Goal: Information Seeking & Learning: Learn about a topic

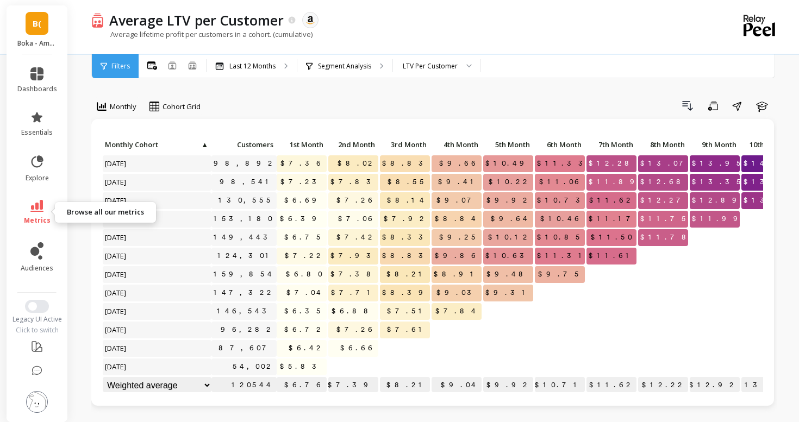
click at [36, 209] on icon at bounding box center [36, 206] width 13 height 12
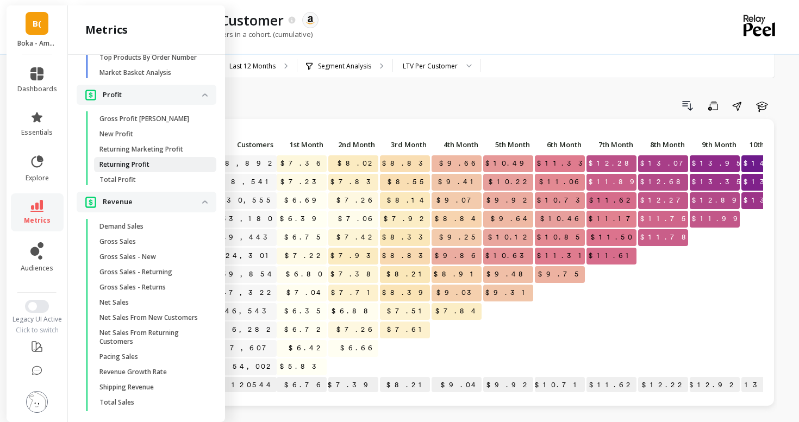
scroll to position [1139, 0]
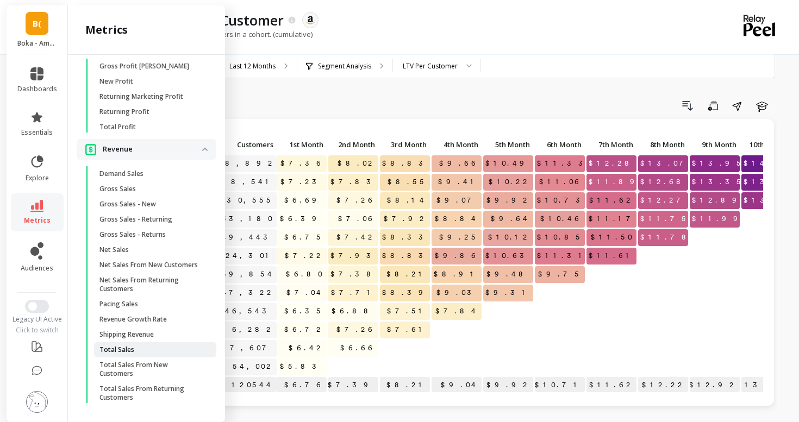
click at [113, 351] on p "Total Sales" at bounding box center [116, 350] width 35 height 9
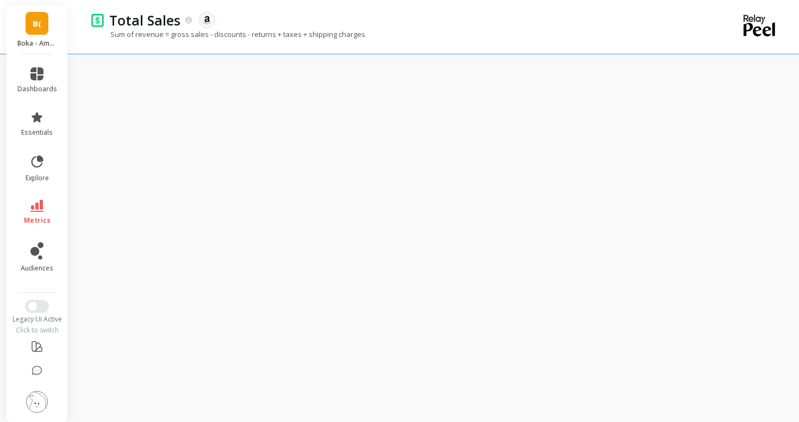
click at [34, 18] on span "B(" at bounding box center [37, 23] width 9 height 13
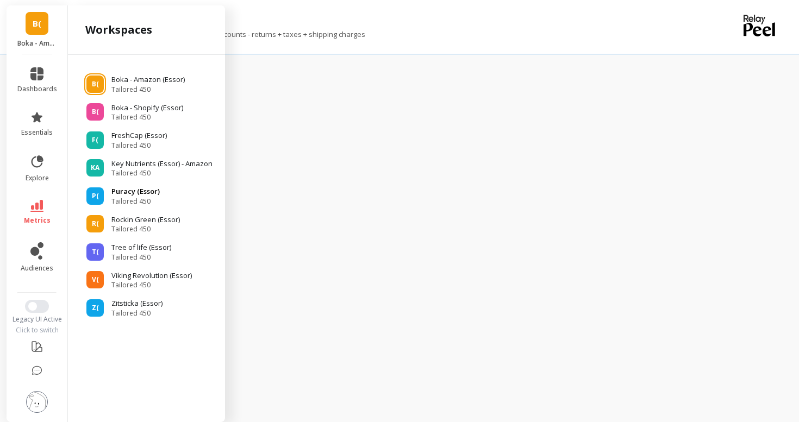
click at [129, 202] on span "Tailored 450" at bounding box center [135, 201] width 48 height 9
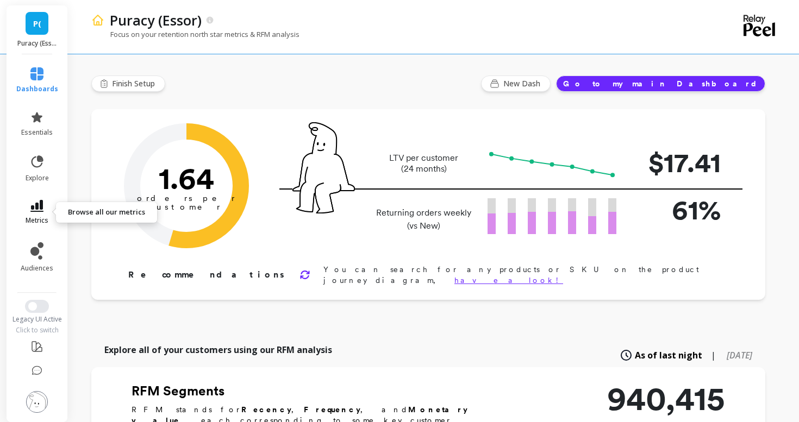
click at [32, 208] on icon at bounding box center [36, 206] width 13 height 12
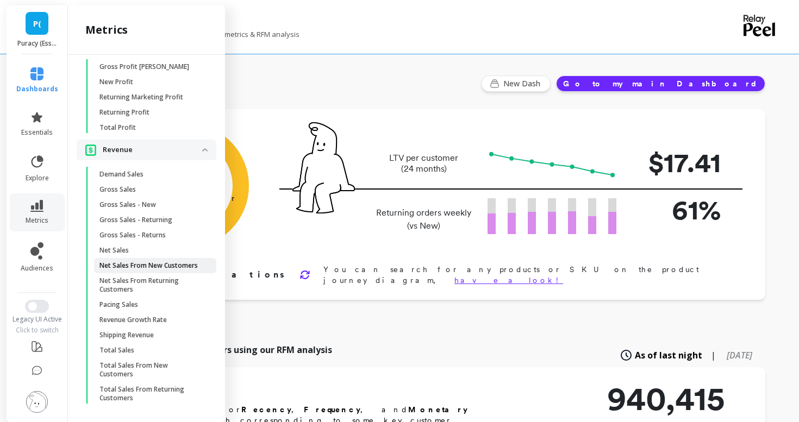
scroll to position [1148, 0]
click at [130, 352] on p "Total Sales" at bounding box center [116, 350] width 35 height 9
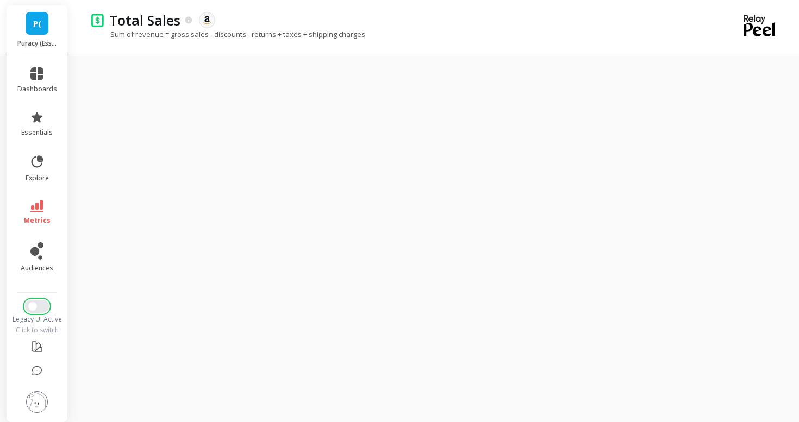
click at [38, 308] on button "Switch to New UI" at bounding box center [37, 306] width 24 height 13
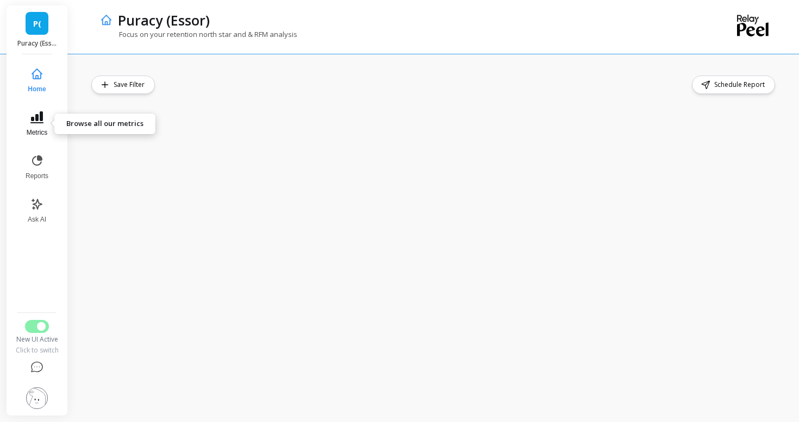
click at [40, 118] on icon at bounding box center [36, 117] width 13 height 12
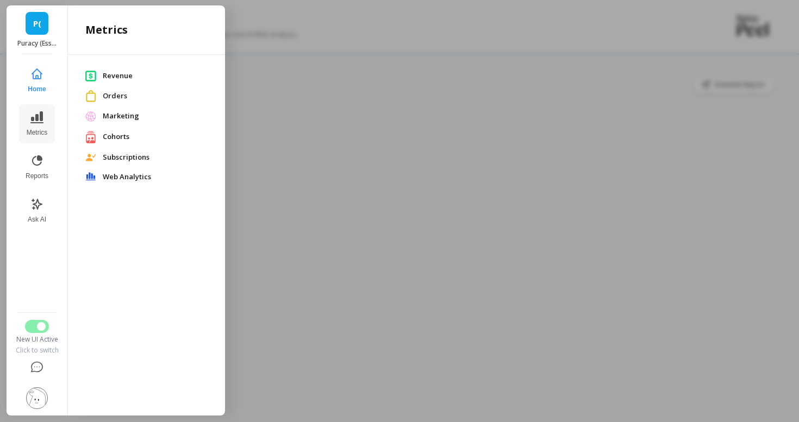
click at [111, 75] on span "Revenue" at bounding box center [155, 76] width 105 height 11
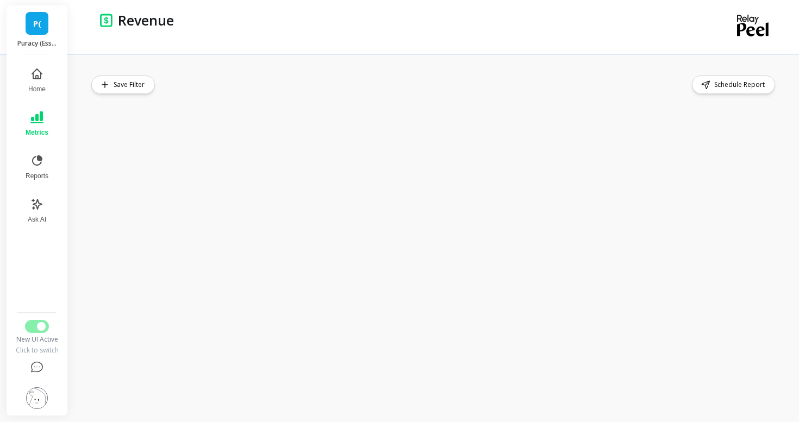
click at [31, 29] on link "P(" at bounding box center [37, 23] width 23 height 23
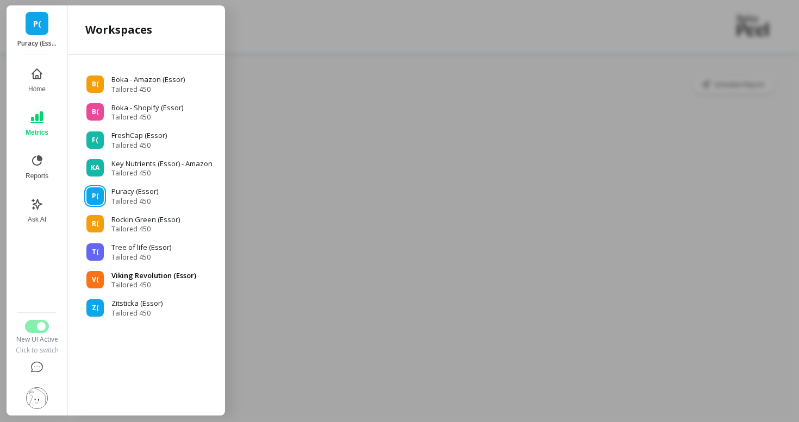
click at [113, 276] on p "Viking Revolution (Essor)" at bounding box center [153, 276] width 85 height 11
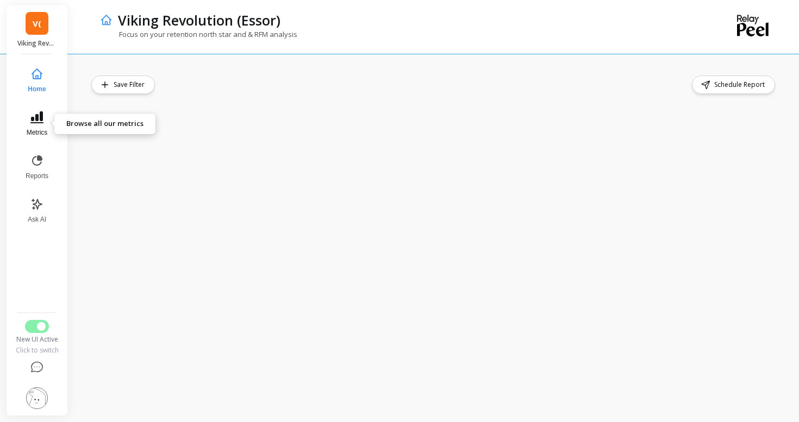
click at [35, 117] on icon at bounding box center [36, 117] width 13 height 12
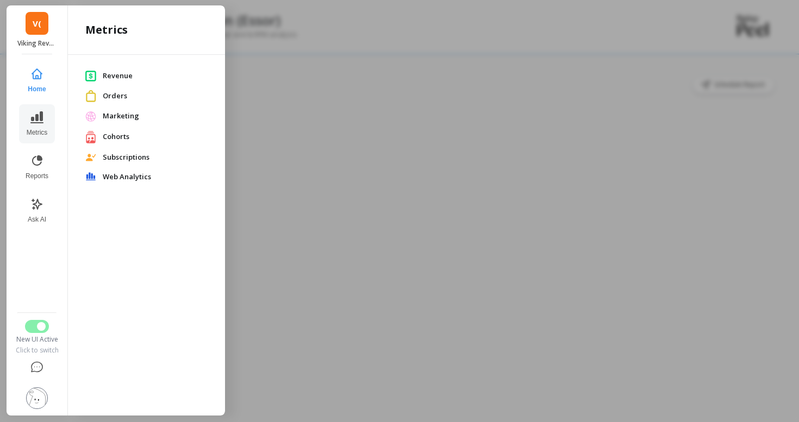
click at [251, 253] on div at bounding box center [399, 211] width 799 height 422
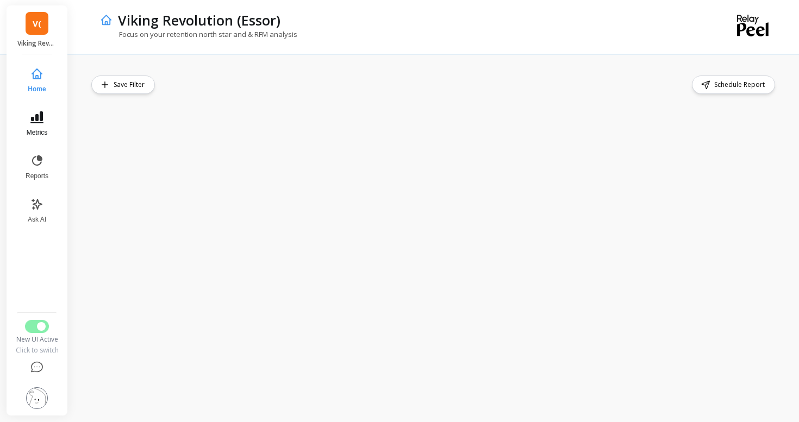
click at [47, 123] on button "Metrics" at bounding box center [37, 123] width 36 height 39
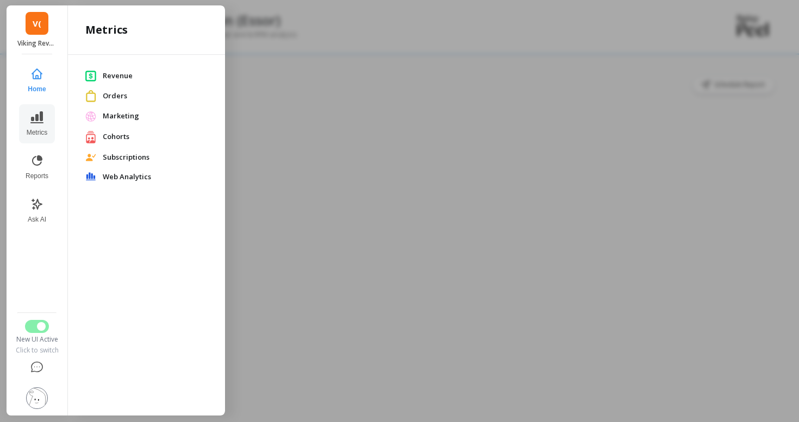
click at [121, 78] on span "Revenue" at bounding box center [155, 76] width 105 height 11
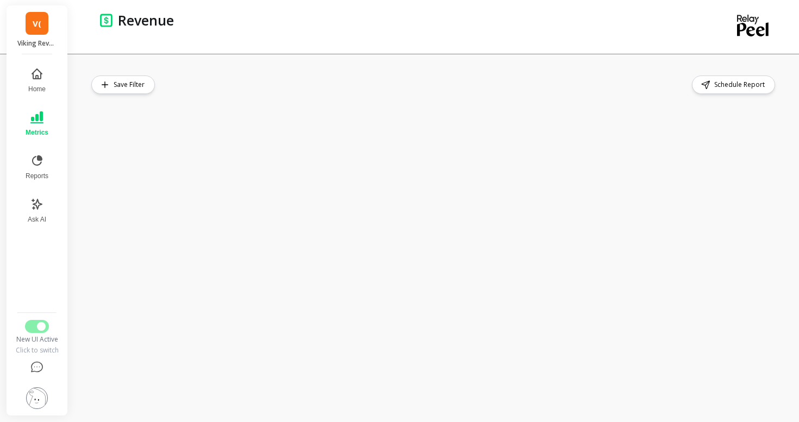
click at [33, 31] on link "V(" at bounding box center [37, 23] width 23 height 23
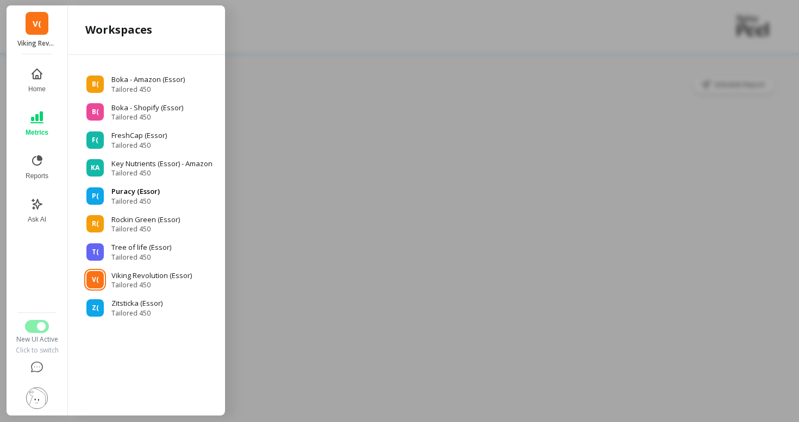
click at [89, 193] on div "P(" at bounding box center [94, 196] width 17 height 17
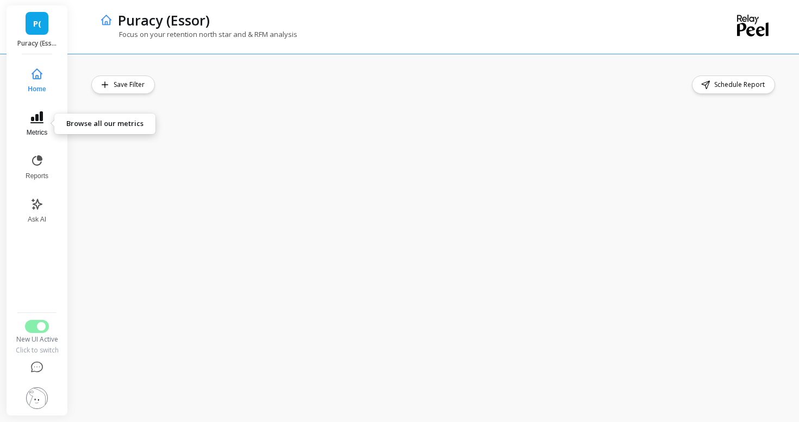
click at [35, 120] on icon at bounding box center [36, 117] width 13 height 12
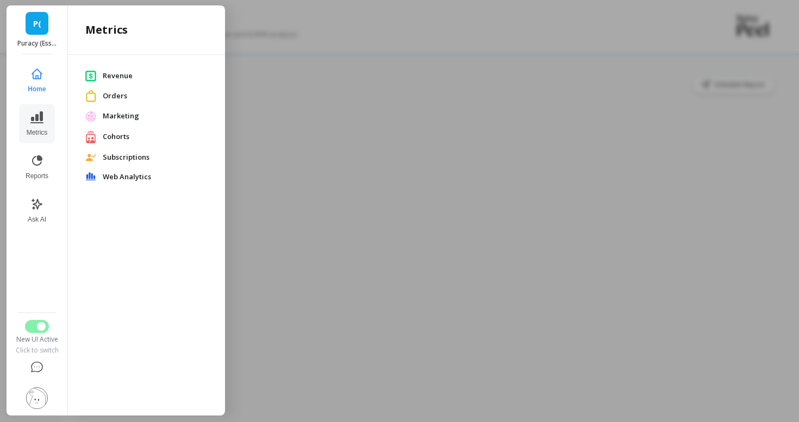
click at [108, 74] on span "Revenue" at bounding box center [155, 76] width 105 height 11
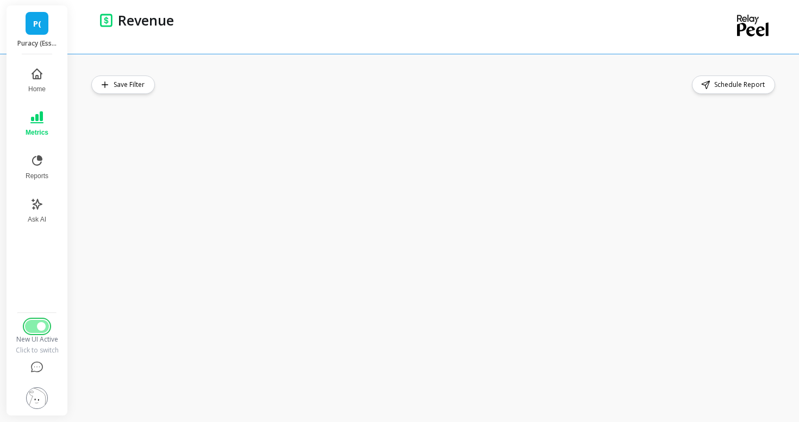
click at [32, 326] on button "Switch to Legacy UI" at bounding box center [37, 326] width 24 height 13
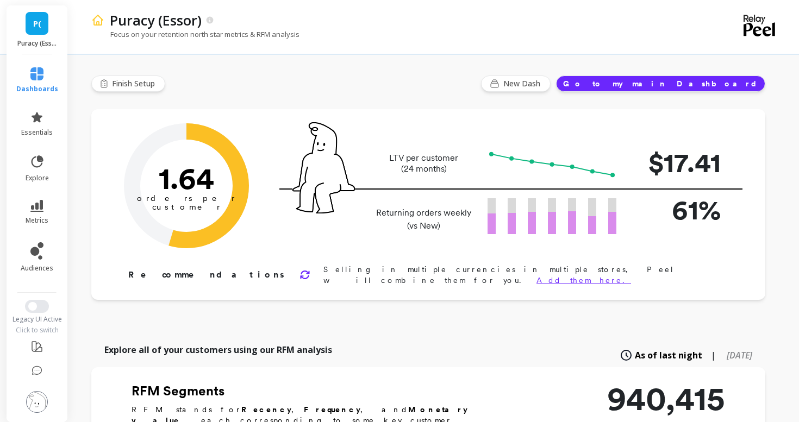
click at [40, 20] on span "P(" at bounding box center [37, 23] width 8 height 13
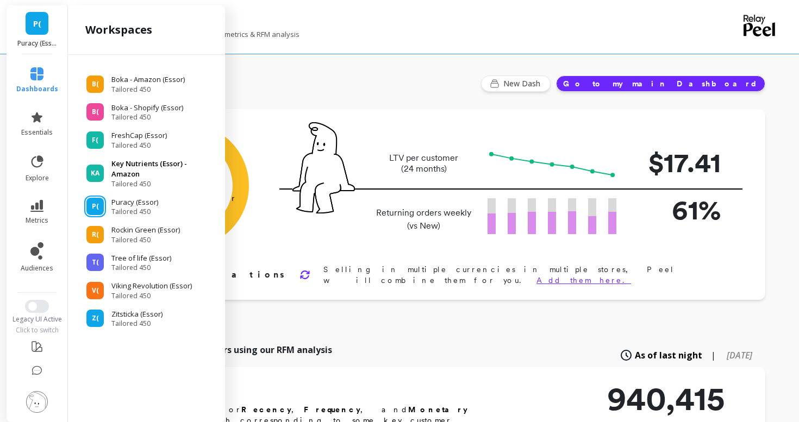
click at [97, 160] on div "KA Key Nutrients (Essor) - Amazon Tailored 450" at bounding box center [147, 174] width 140 height 30
click at [132, 171] on p "Key Nutrients (Essor) - Amazon" at bounding box center [162, 169] width 103 height 21
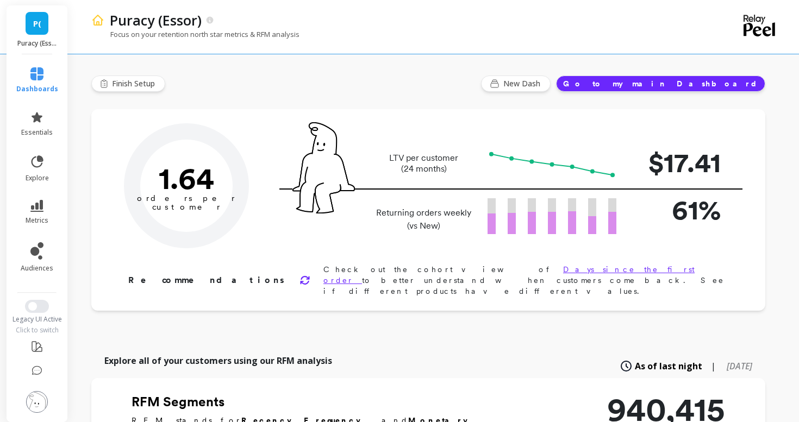
click at [36, 22] on span "P(" at bounding box center [37, 23] width 8 height 13
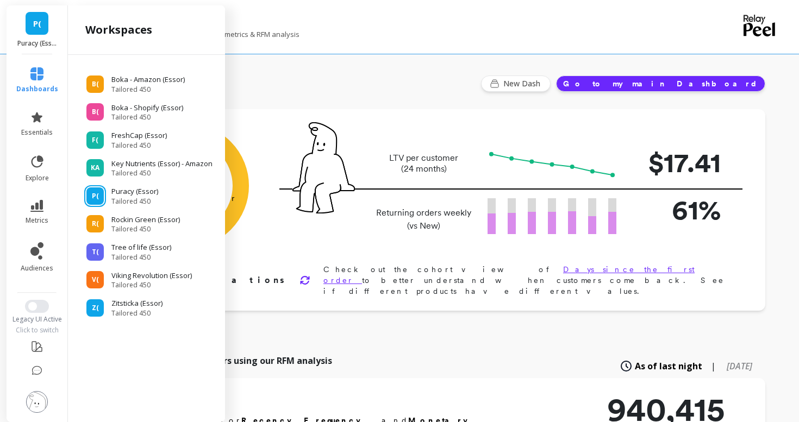
click at [98, 211] on ul "B( Boka - Amazon (Essor) Tailored 450 B( Boka - Shopify (Essor) Tailored 450 F(…" at bounding box center [147, 192] width 140 height 252
click at [99, 220] on div "R(" at bounding box center [94, 223] width 17 height 17
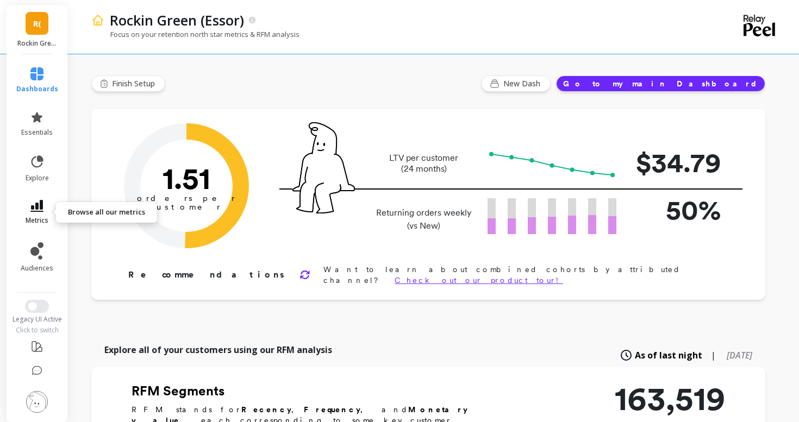
click at [36, 206] on icon at bounding box center [36, 206] width 13 height 12
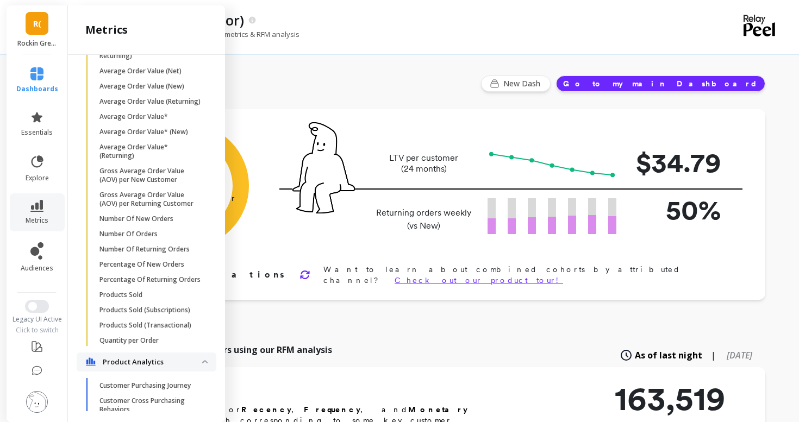
scroll to position [810, 0]
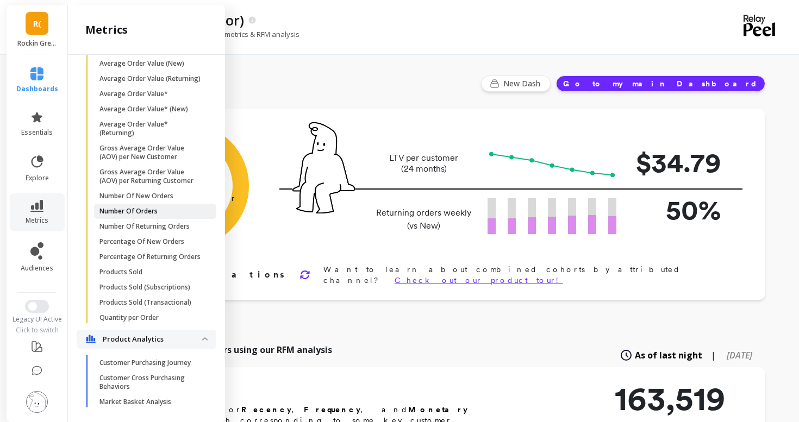
click at [116, 206] on link "Number Of Orders" at bounding box center [155, 211] width 122 height 15
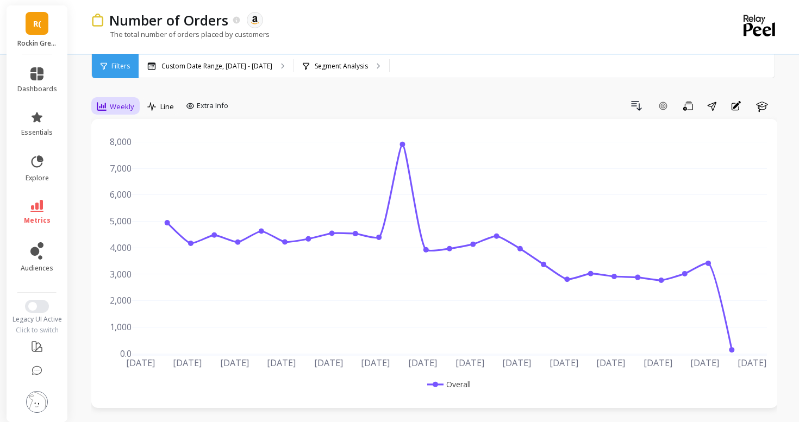
click at [120, 113] on div "Weekly" at bounding box center [116, 106] width 38 height 13
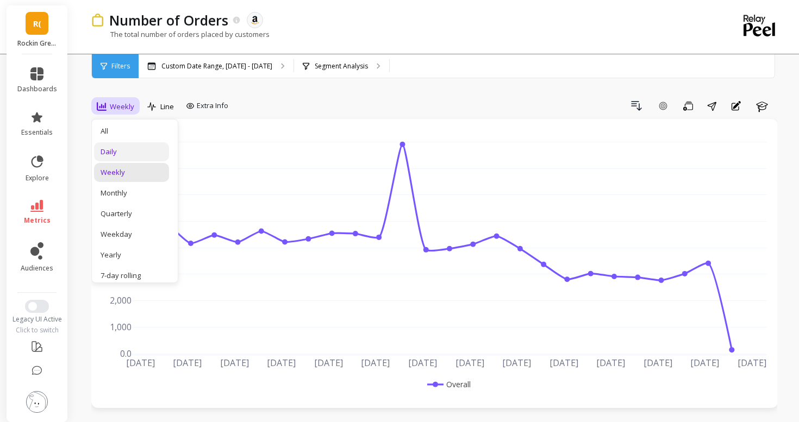
click at [120, 144] on div "Daily" at bounding box center [131, 151] width 75 height 19
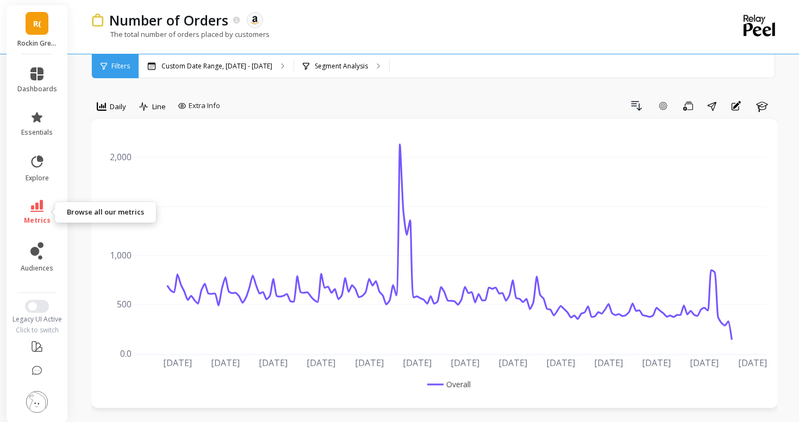
click at [37, 209] on icon at bounding box center [36, 206] width 13 height 12
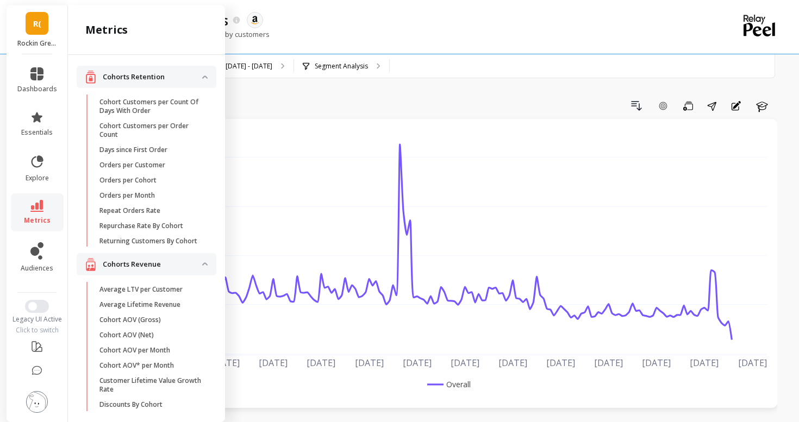
click at [271, 118] on div "option Daily, selected. Daily Line Extra Info Drill Down Add Goal Save Share An…" at bounding box center [434, 108] width 686 height 22
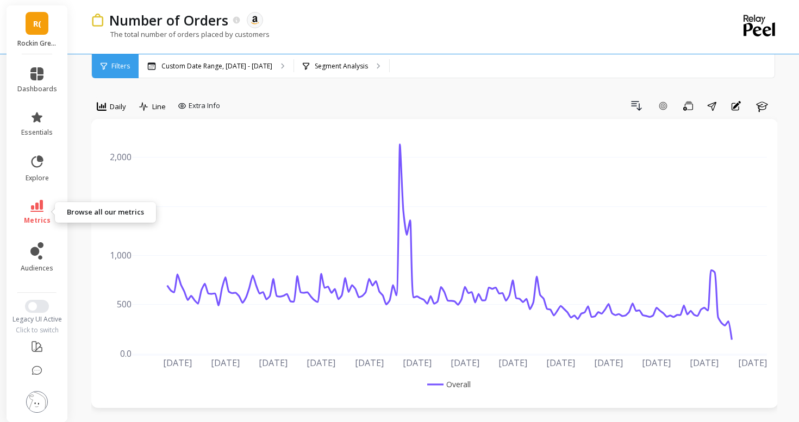
click at [36, 211] on icon at bounding box center [36, 206] width 13 height 12
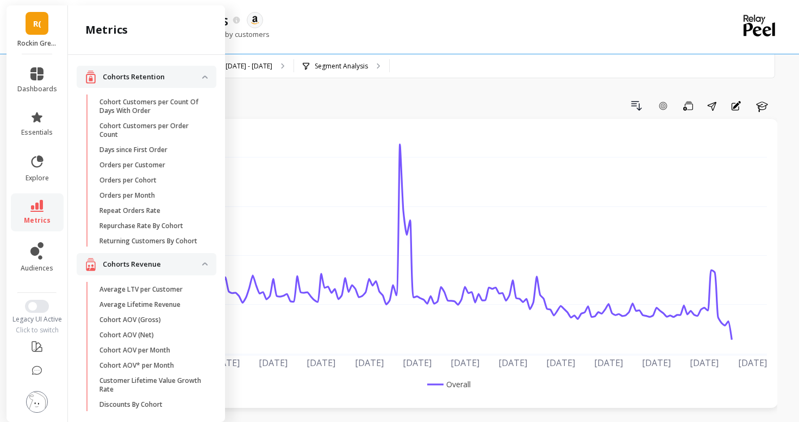
scroll to position [810, 0]
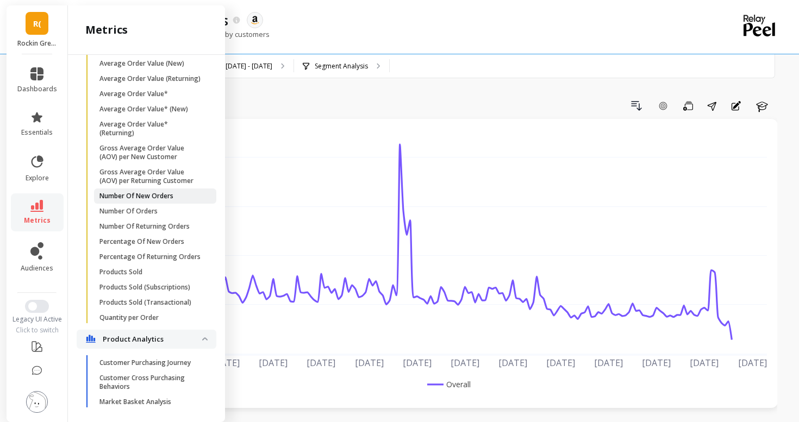
click at [120, 198] on p "Number Of New Orders" at bounding box center [136, 196] width 74 height 9
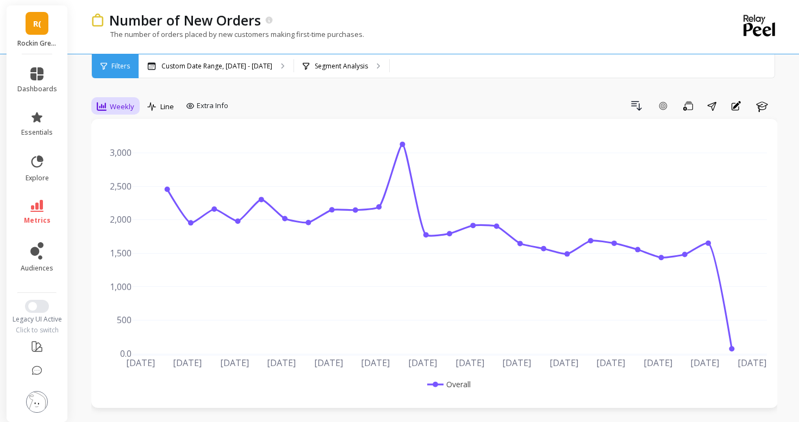
click at [108, 108] on div "Weekly" at bounding box center [116, 106] width 38 height 13
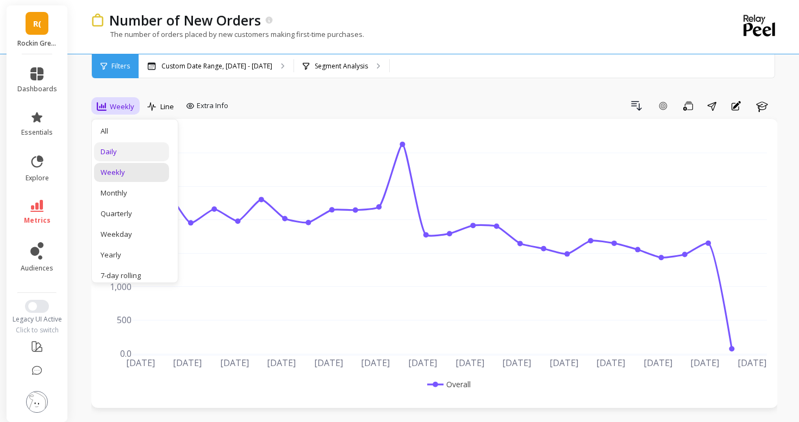
click at [120, 150] on div "Daily" at bounding box center [132, 152] width 62 height 10
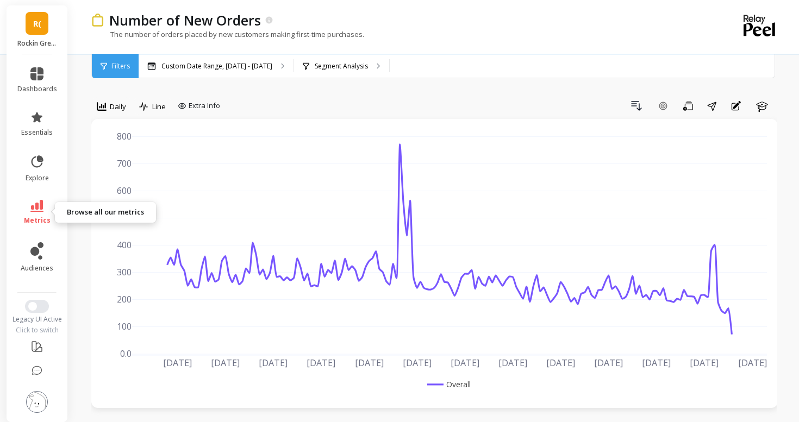
click at [36, 210] on icon at bounding box center [36, 206] width 13 height 12
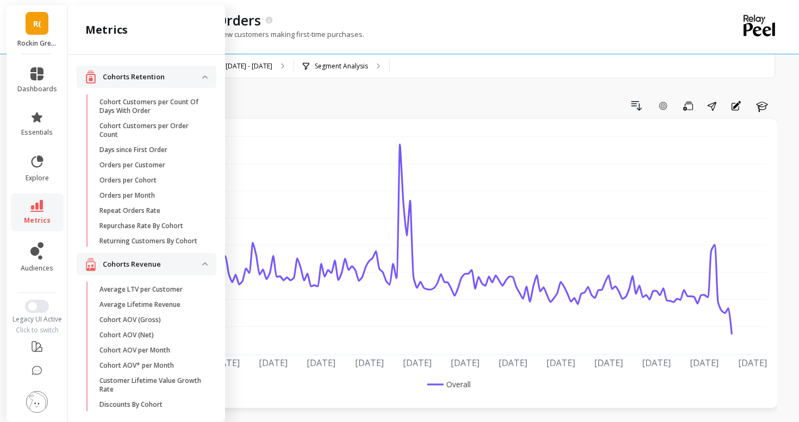
scroll to position [810, 0]
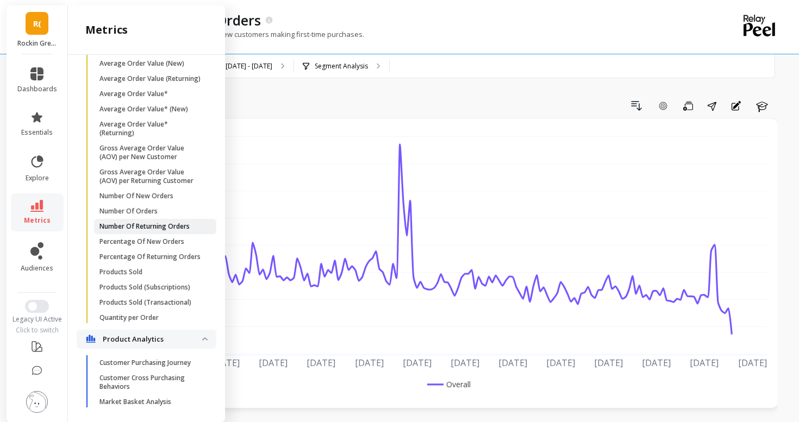
click at [110, 223] on p "Number Of Returning Orders" at bounding box center [144, 226] width 90 height 9
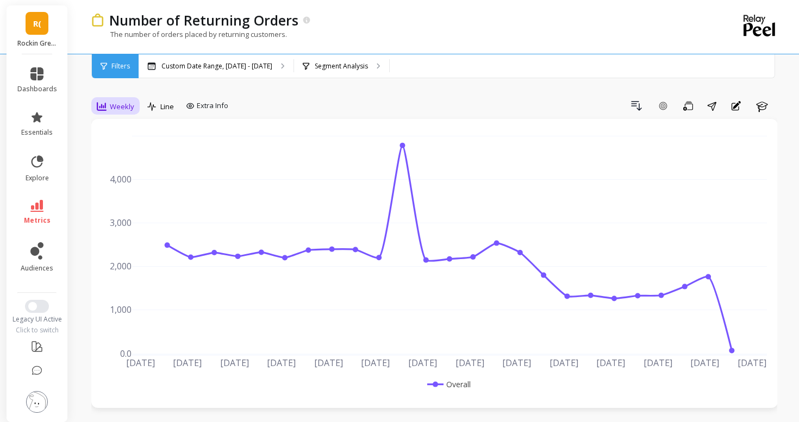
click at [115, 108] on span "Weekly" at bounding box center [122, 107] width 24 height 10
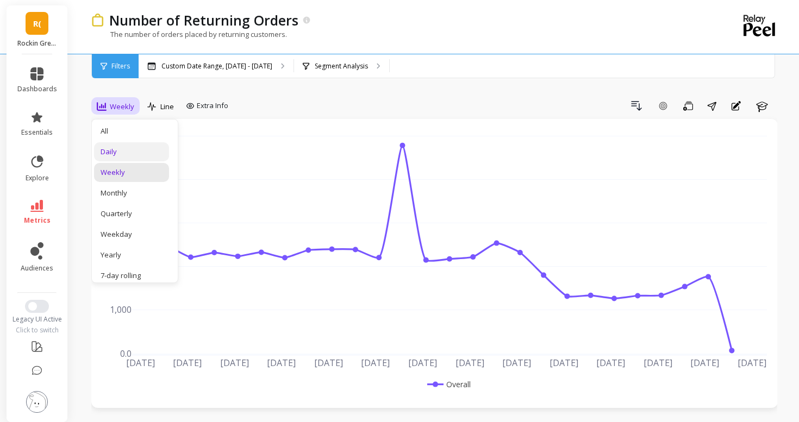
click at [113, 149] on div "Daily" at bounding box center [132, 152] width 62 height 10
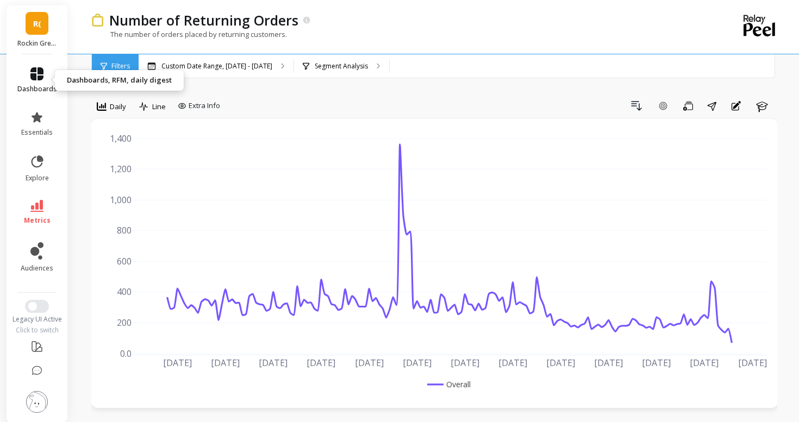
click at [40, 82] on link "dashboards" at bounding box center [37, 80] width 40 height 26
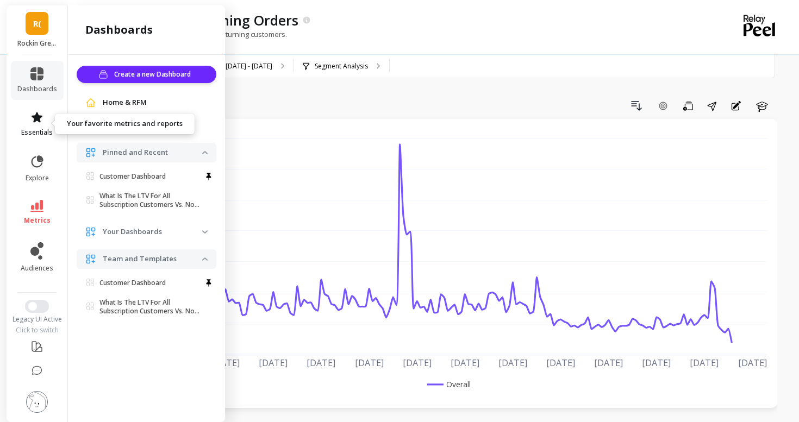
click at [40, 116] on icon at bounding box center [37, 117] width 11 height 10
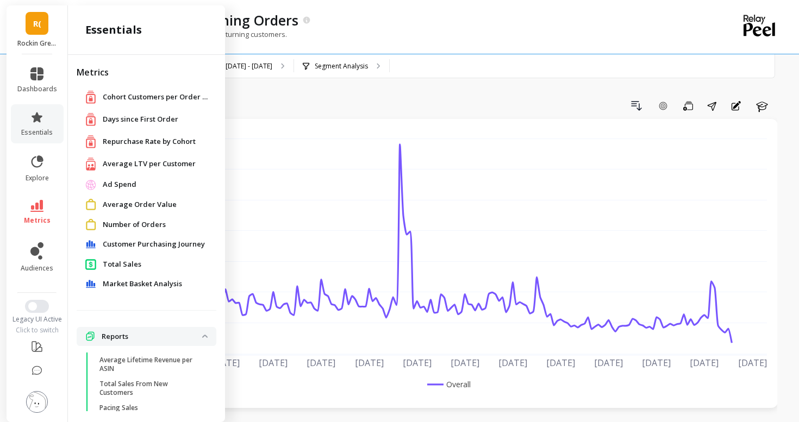
click at [35, 22] on span "R(" at bounding box center [37, 23] width 8 height 13
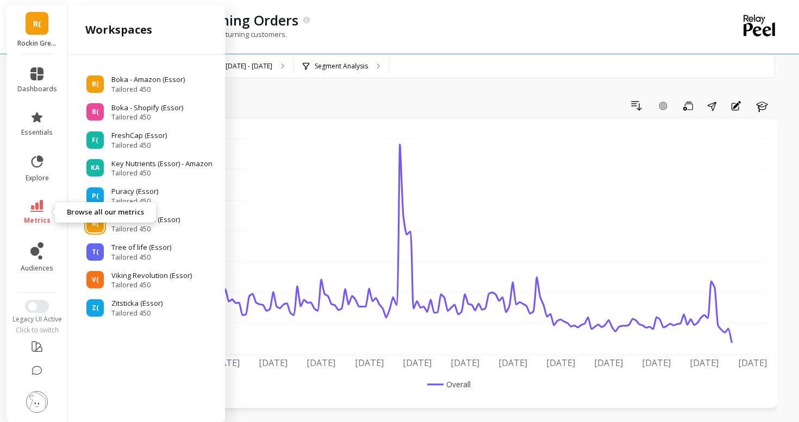
click at [49, 215] on link "metrics" at bounding box center [37, 212] width 40 height 25
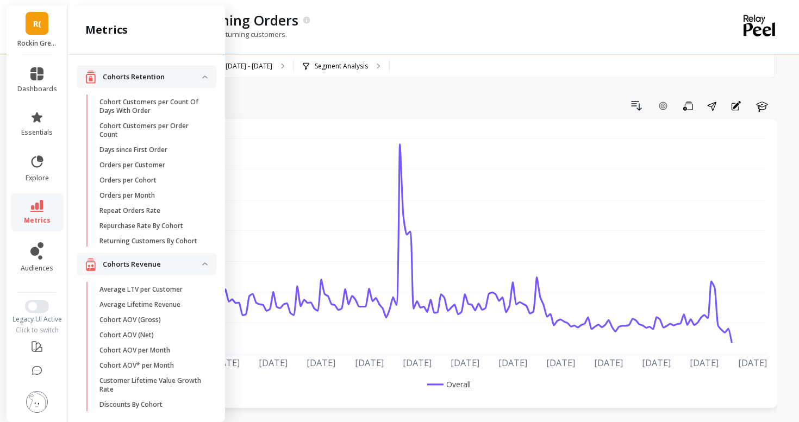
scroll to position [810, 0]
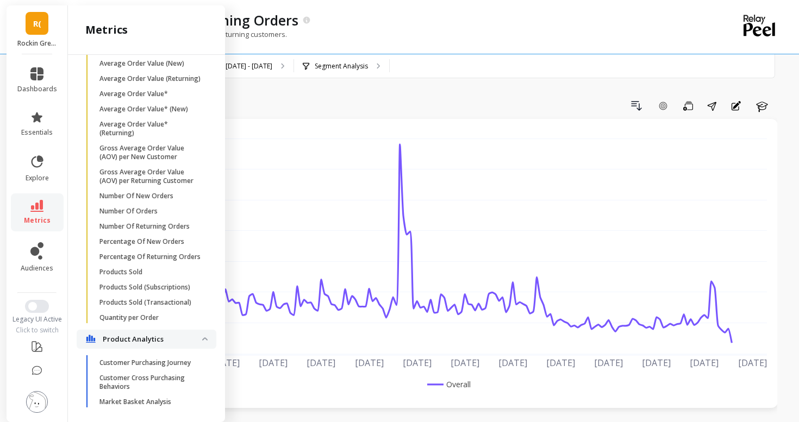
click at [49, 215] on link "metrics" at bounding box center [37, 212] width 40 height 25
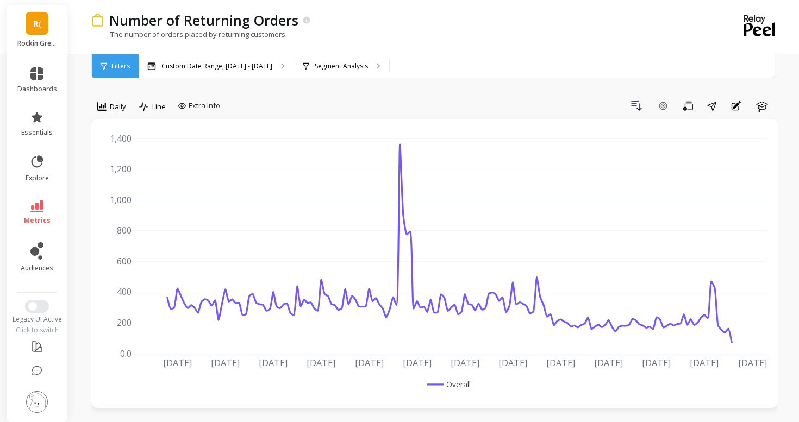
click at [49, 215] on link "metrics" at bounding box center [37, 212] width 40 height 25
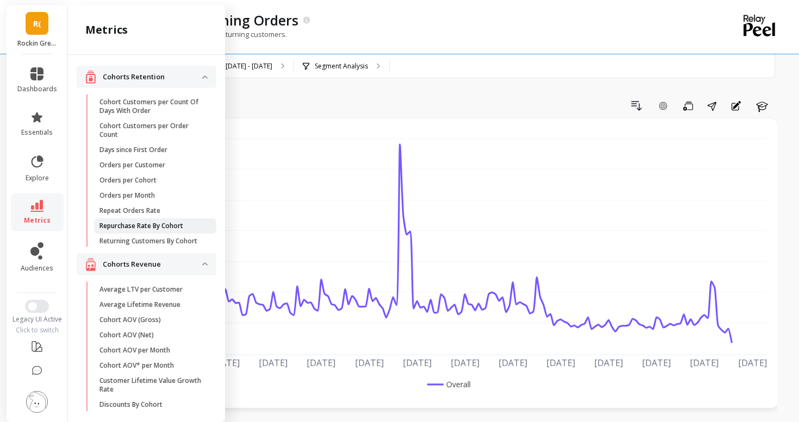
click at [129, 223] on p "Repurchase Rate By Cohort" at bounding box center [141, 226] width 84 height 9
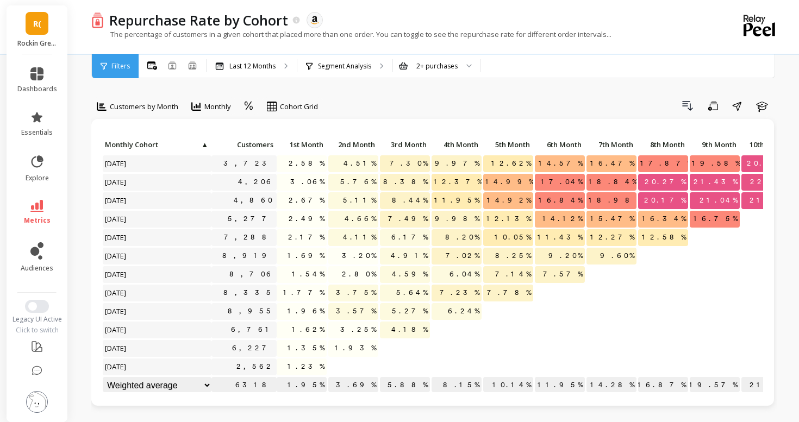
click at [28, 64] on li "dashboards" at bounding box center [37, 80] width 53 height 39
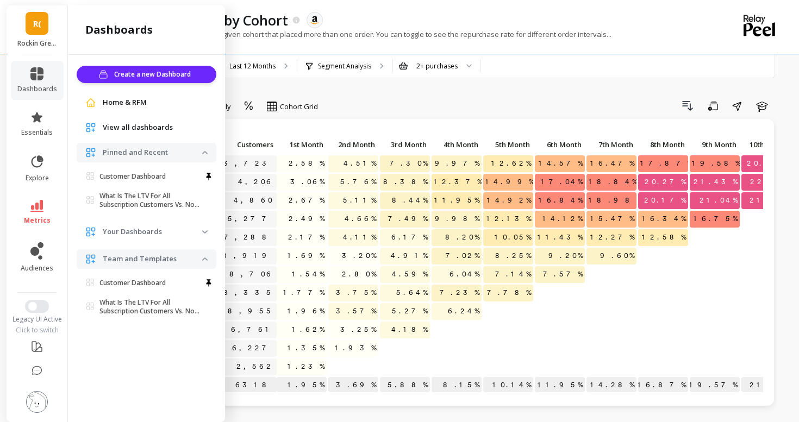
click at [30, 43] on p "Rockin Green (Essor)" at bounding box center [37, 43] width 40 height 9
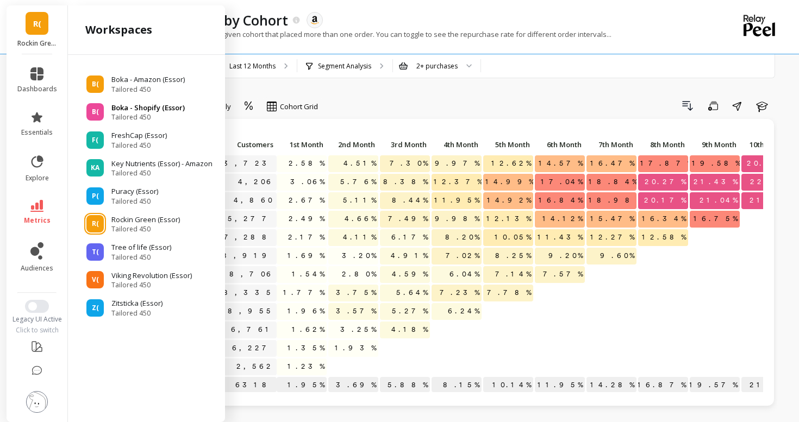
click at [93, 108] on span "B(" at bounding box center [95, 112] width 7 height 9
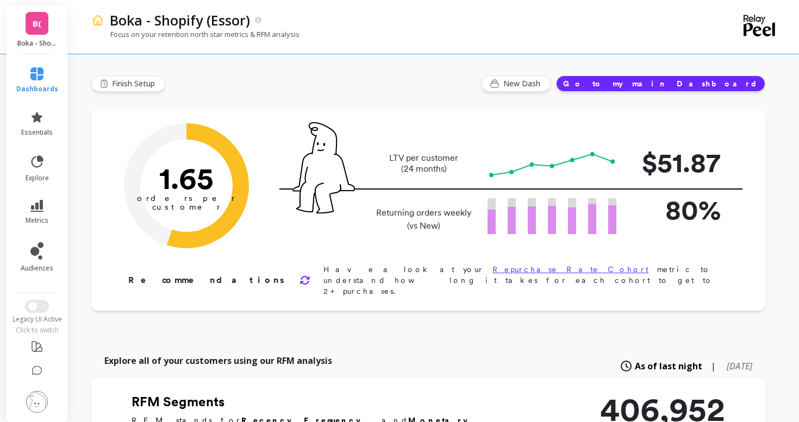
click at [38, 32] on link "B(" at bounding box center [37, 23] width 23 height 23
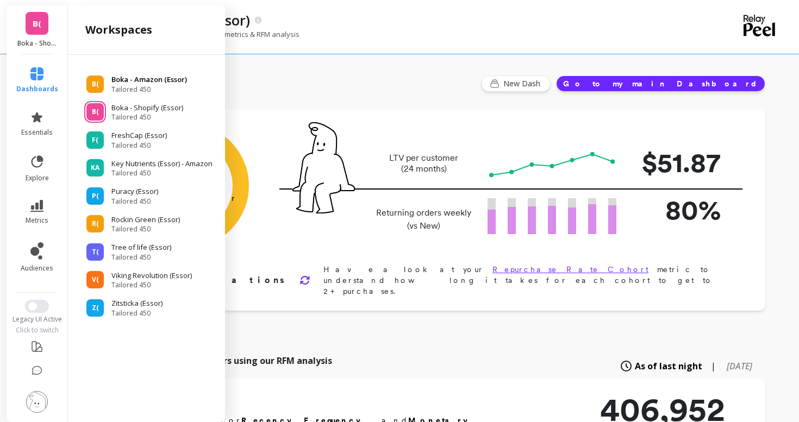
click at [122, 85] on span "Tailored 450" at bounding box center [149, 89] width 76 height 9
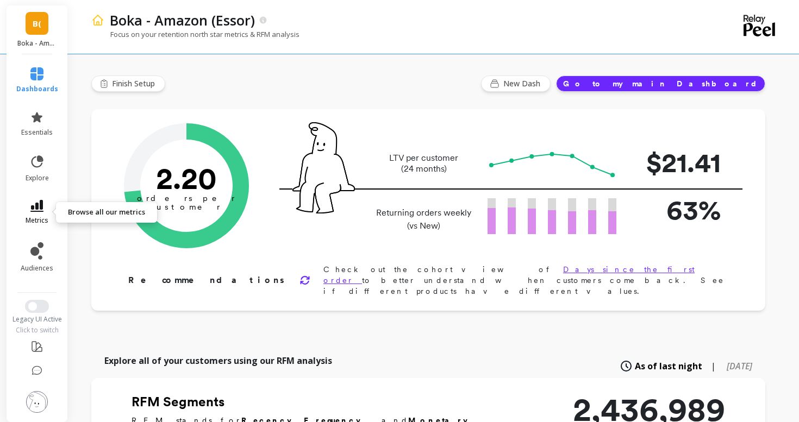
click at [32, 211] on icon at bounding box center [36, 206] width 13 height 12
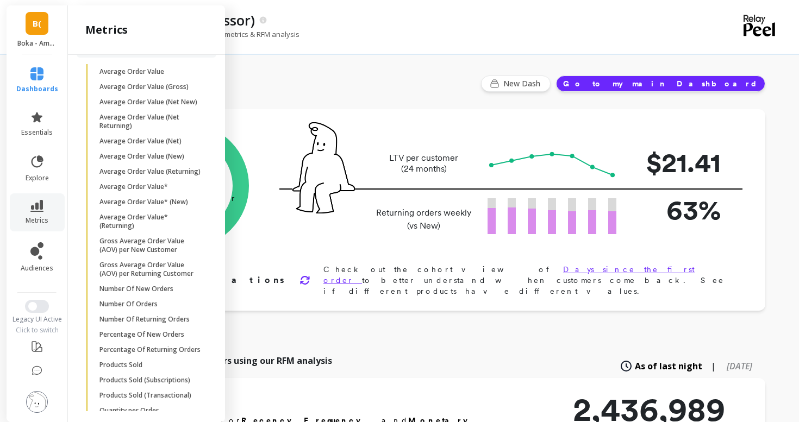
scroll to position [673, 0]
click at [142, 290] on p "Number Of New Orders" at bounding box center [136, 288] width 74 height 9
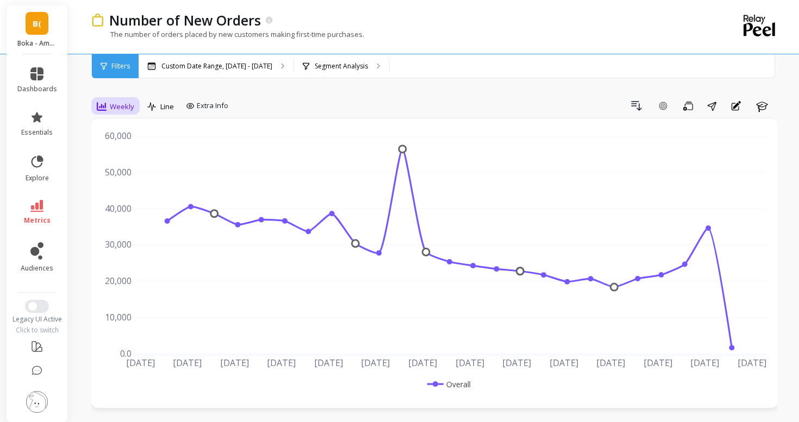
click at [113, 108] on span "Weekly" at bounding box center [122, 107] width 24 height 10
click at [116, 148] on div "Daily" at bounding box center [132, 152] width 62 height 10
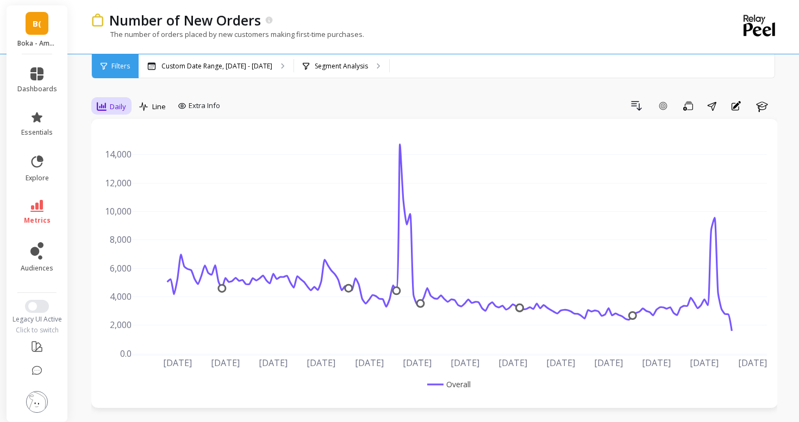
click at [120, 108] on span "Daily" at bounding box center [118, 107] width 16 height 10
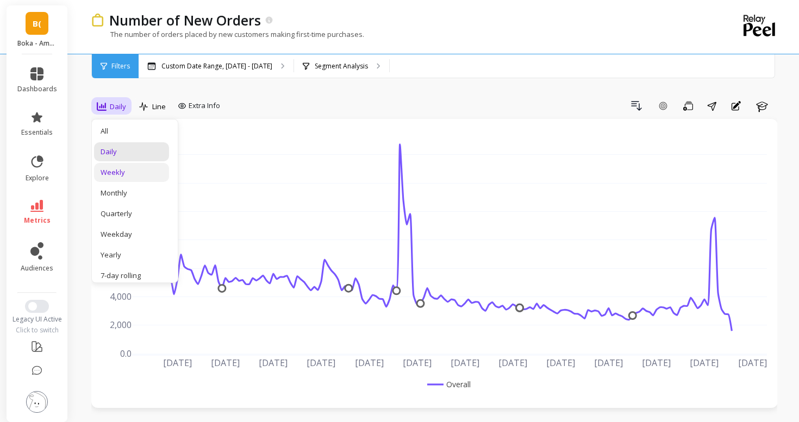
click at [126, 168] on div "Weekly" at bounding box center [132, 172] width 62 height 10
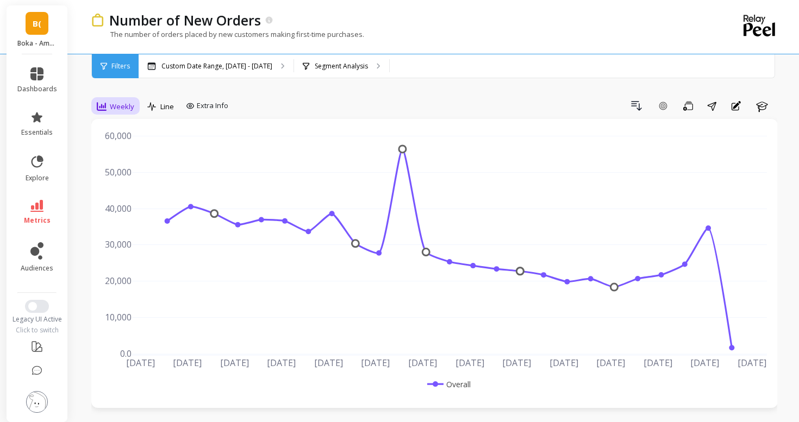
click at [101, 110] on icon at bounding box center [102, 106] width 10 height 9
click at [128, 147] on div "Daily" at bounding box center [132, 152] width 62 height 10
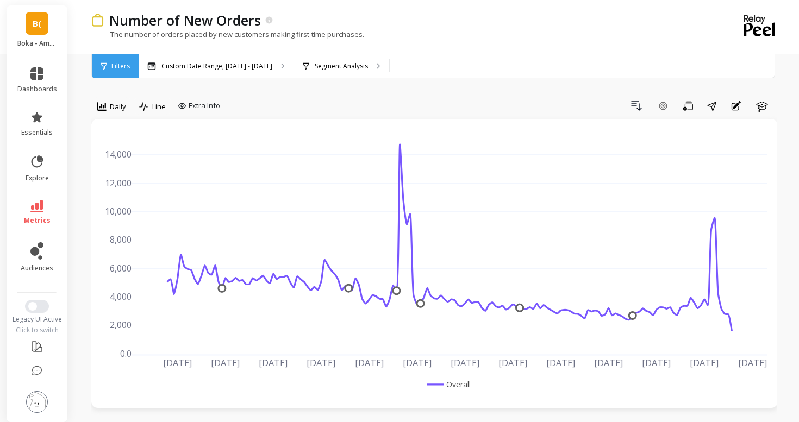
click at [7, 225] on ul "dashboards essentials explore metrics audiences" at bounding box center [37, 170] width 61 height 218
click at [40, 206] on icon at bounding box center [36, 206] width 13 height 12
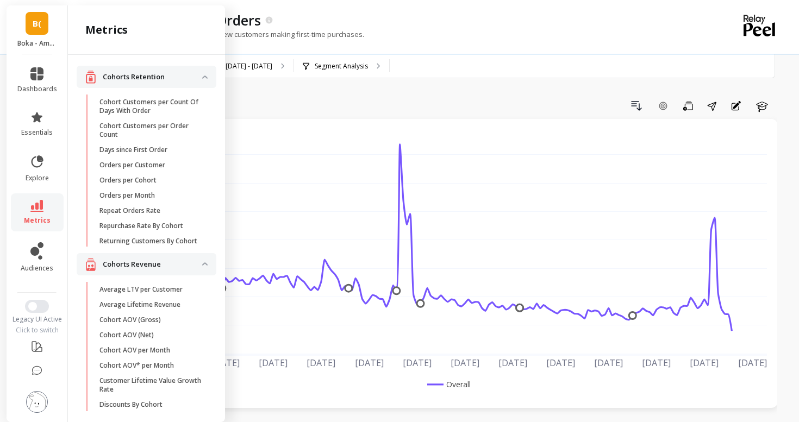
click at [40, 152] on li "explore" at bounding box center [37, 168] width 53 height 41
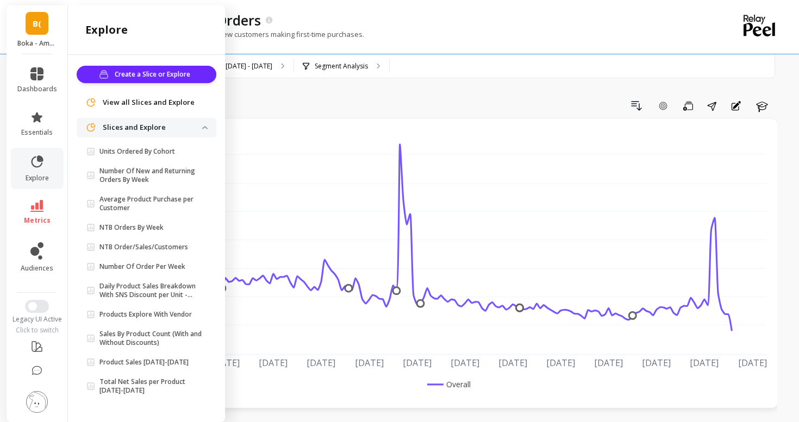
scroll to position [2, 0]
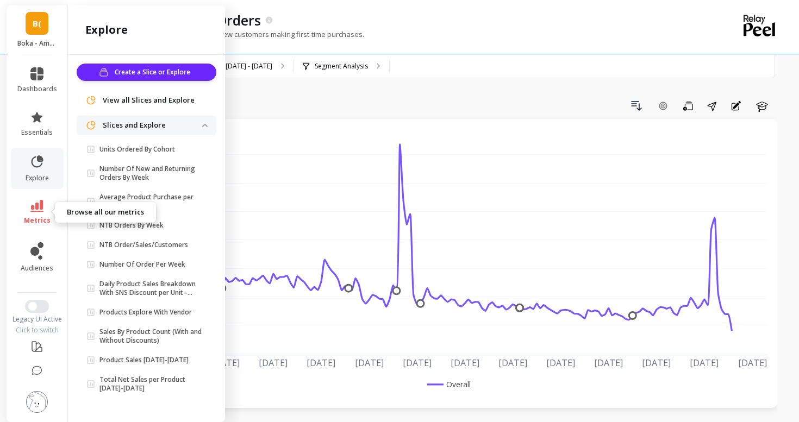
click at [40, 209] on icon at bounding box center [36, 206] width 13 height 12
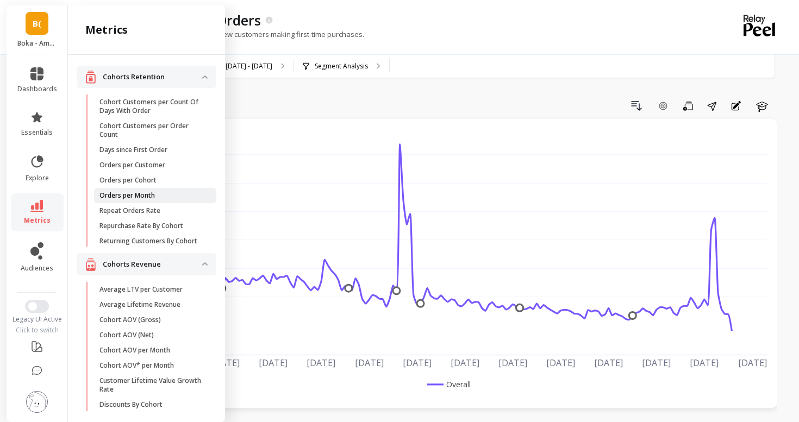
scroll to position [1, 0]
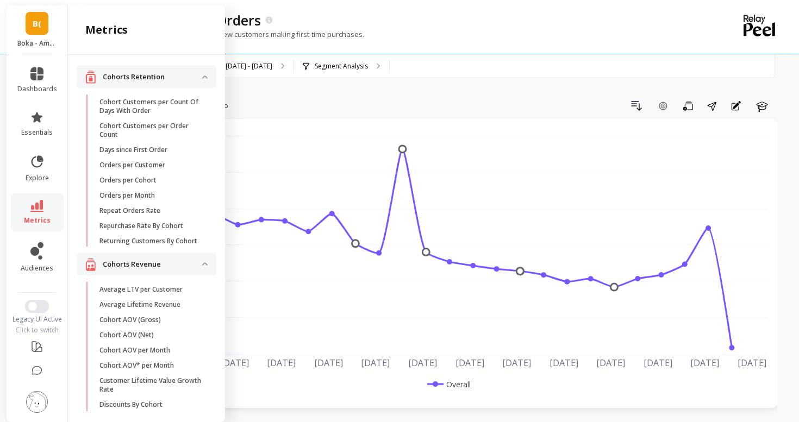
click at [29, 66] on li "dashboards" at bounding box center [37, 80] width 53 height 39
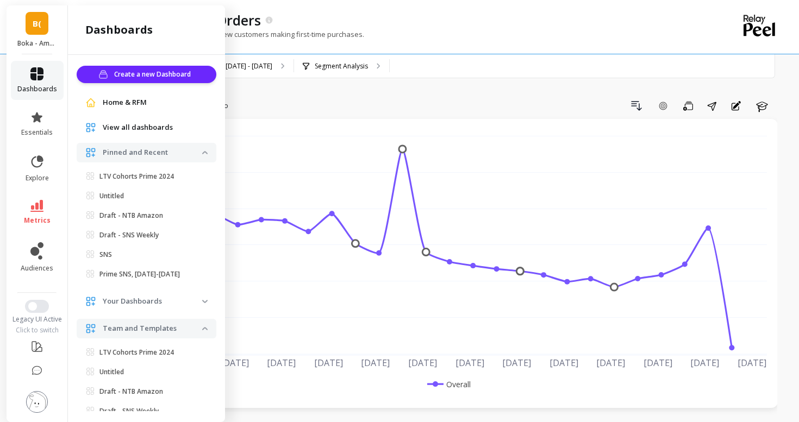
click at [28, 71] on link "dashboards" at bounding box center [37, 80] width 40 height 26
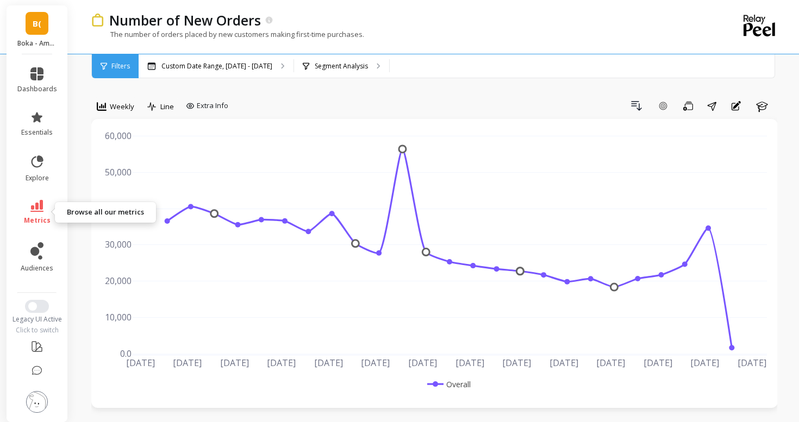
click at [41, 207] on icon at bounding box center [36, 206] width 13 height 12
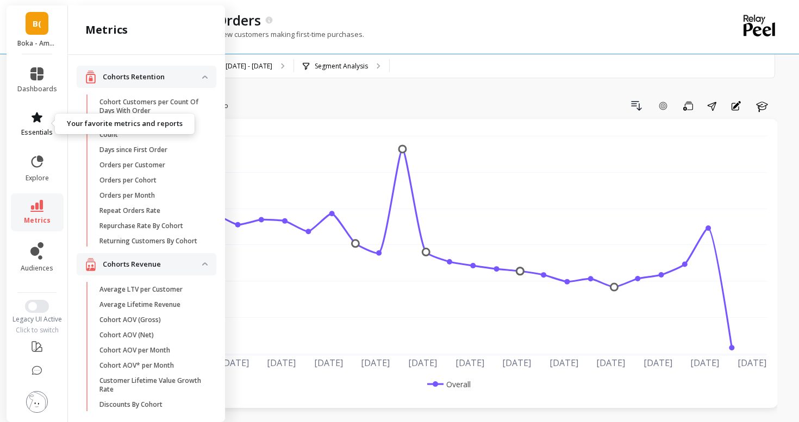
click at [39, 134] on span "essentials" at bounding box center [37, 132] width 32 height 9
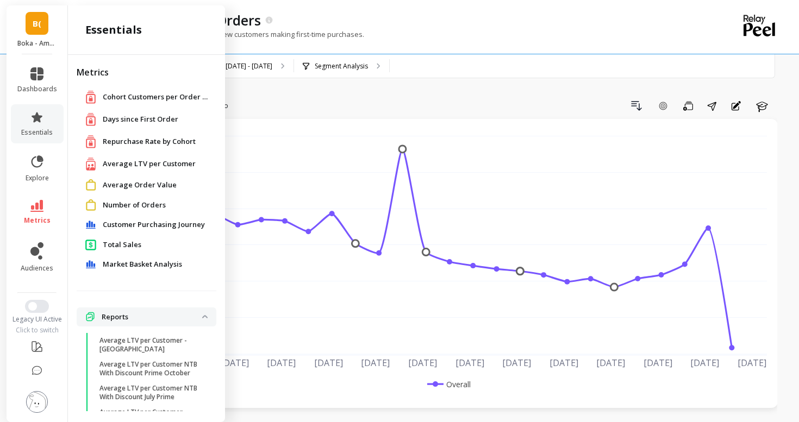
click at [134, 166] on span "Average LTV per Customer" at bounding box center [149, 164] width 93 height 11
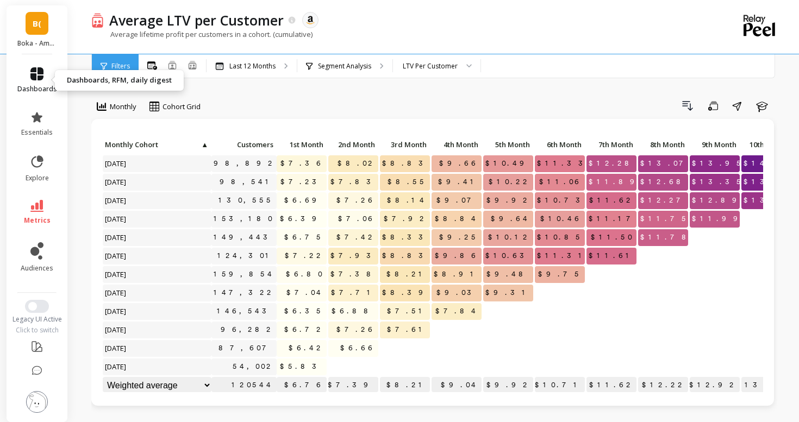
click at [41, 77] on icon at bounding box center [36, 73] width 13 height 13
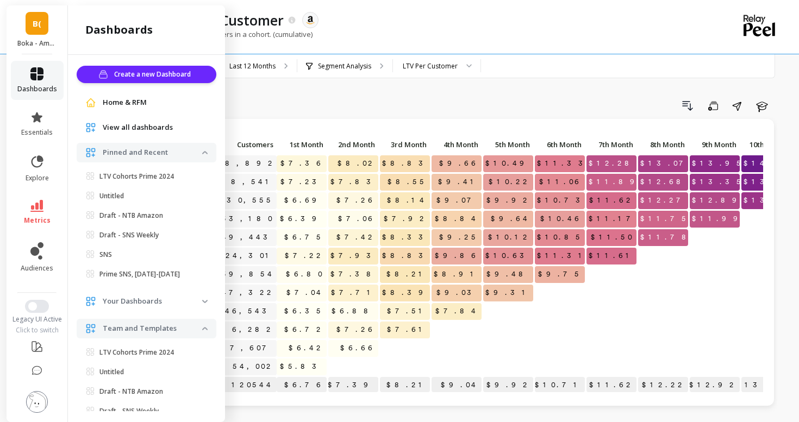
click at [41, 77] on icon at bounding box center [36, 73] width 13 height 13
